Goal: Information Seeking & Learning: Learn about a topic

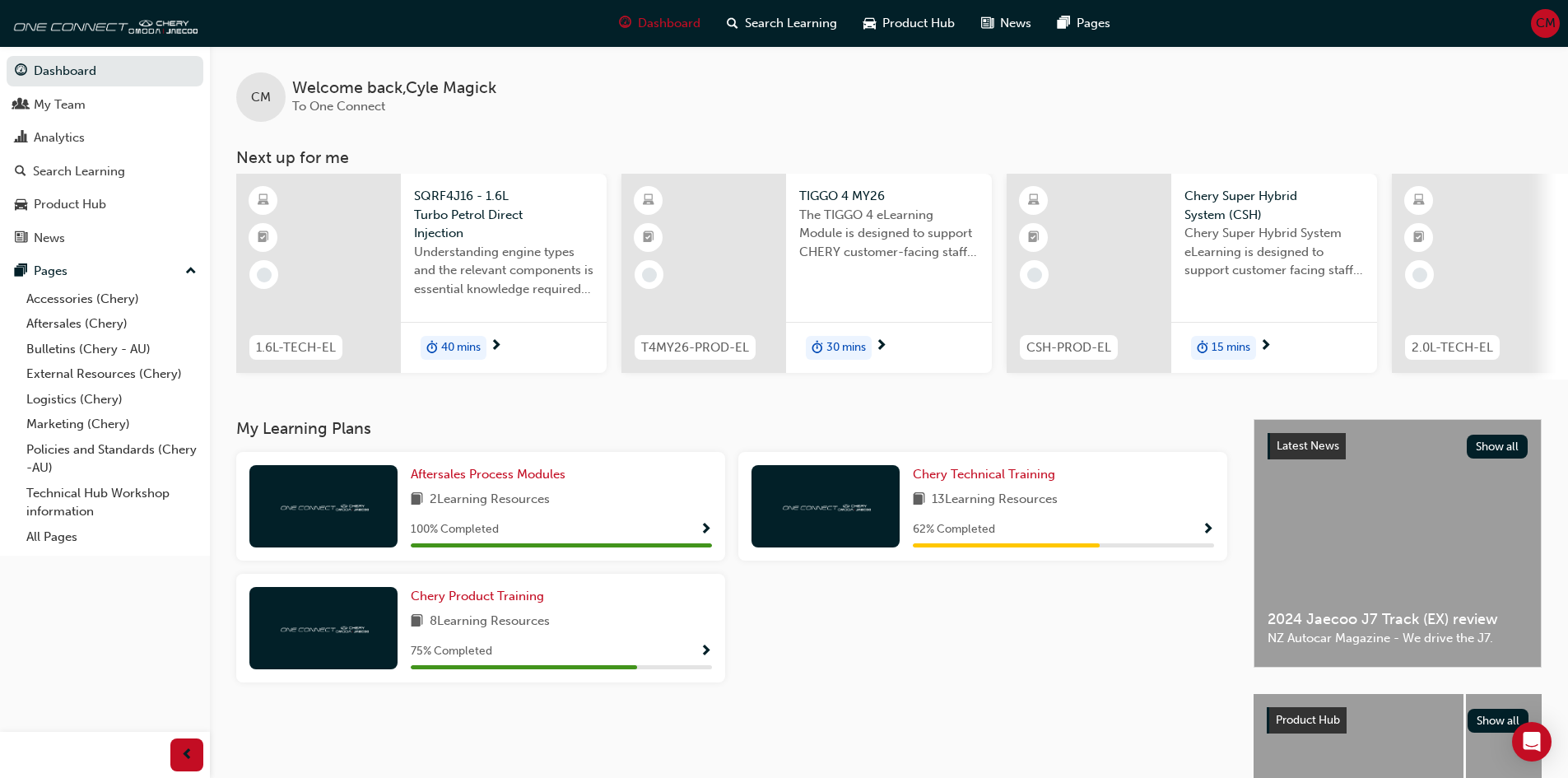
scroll to position [82, 0]
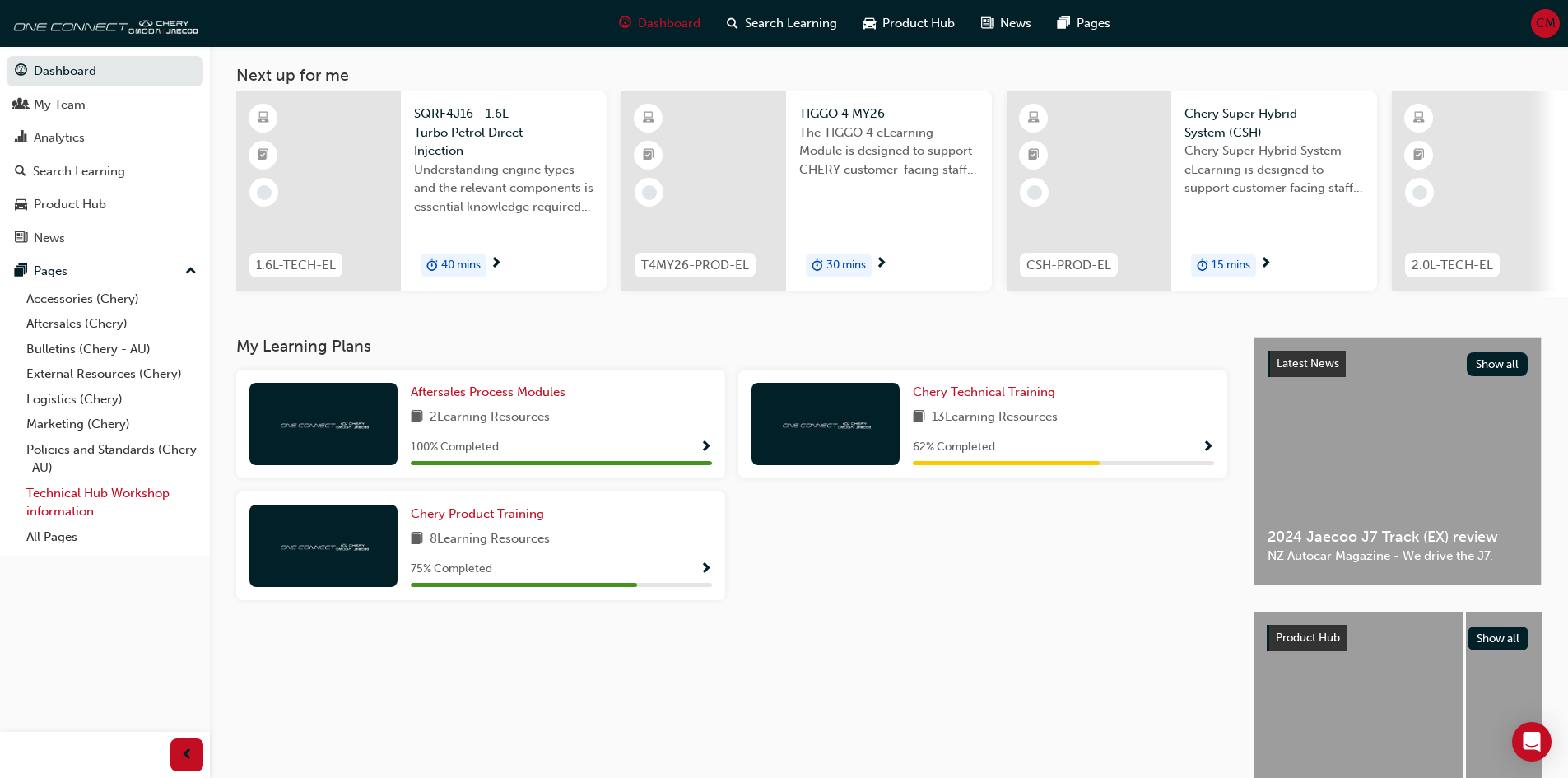
click at [51, 505] on link "Technical Hub Workshop information" at bounding box center [111, 502] width 184 height 43
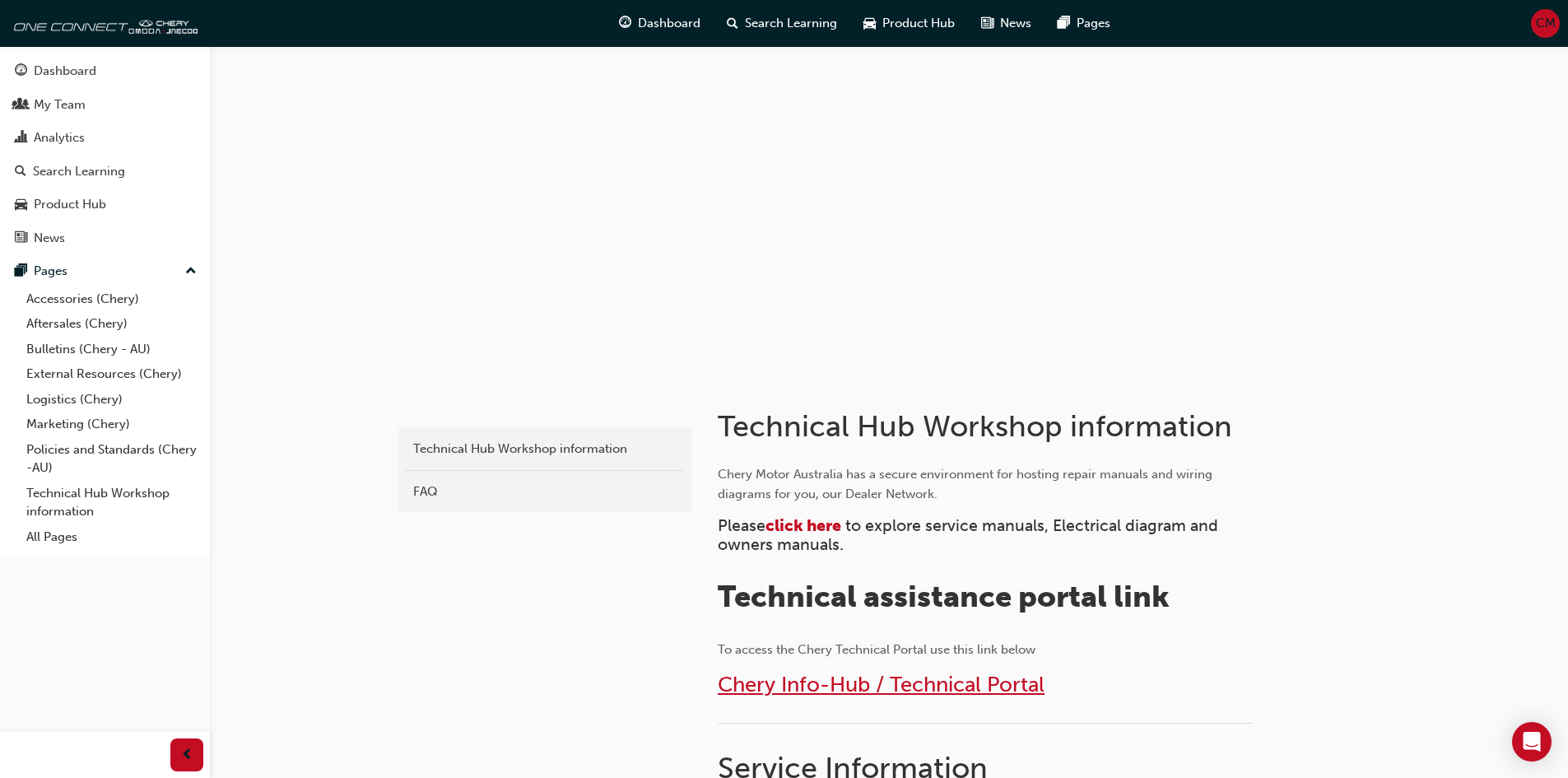
click at [832, 683] on span "Chery Info-Hub / Technical Portal" at bounding box center [880, 684] width 326 height 26
